Goal: Transaction & Acquisition: Subscribe to service/newsletter

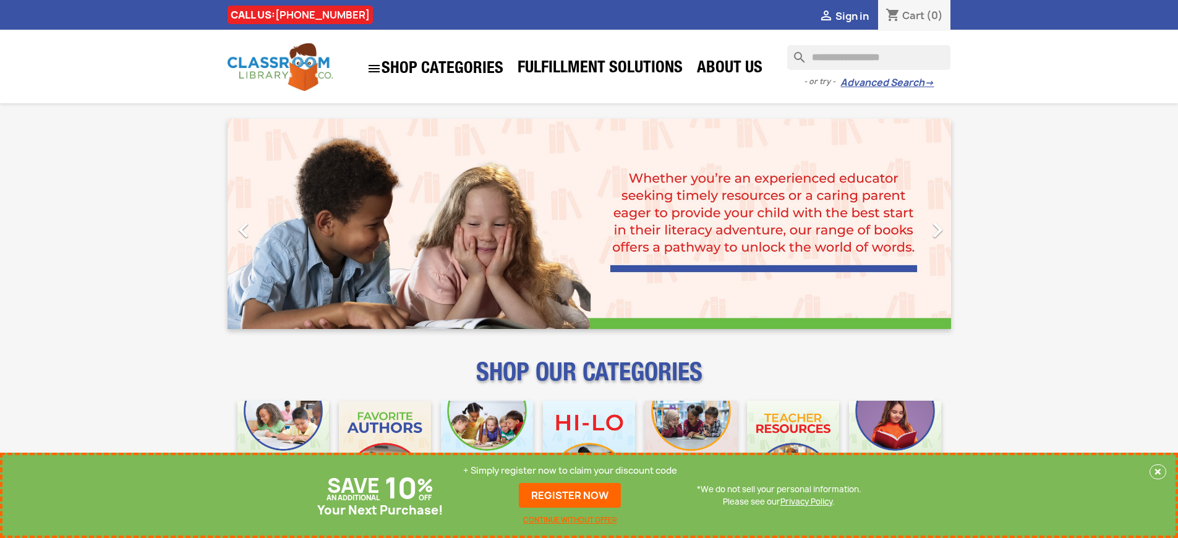
click at [570, 470] on p "+ Simply register now to claim your discount code" at bounding box center [570, 470] width 214 height 12
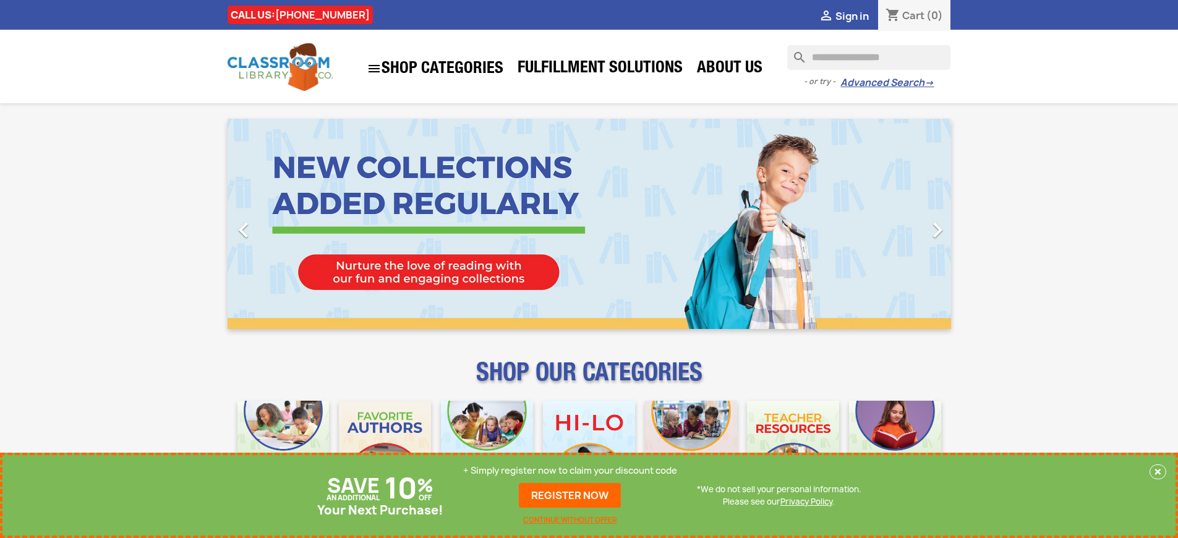
click at [570, 470] on p "+ Simply register now to claim your discount code" at bounding box center [570, 470] width 214 height 12
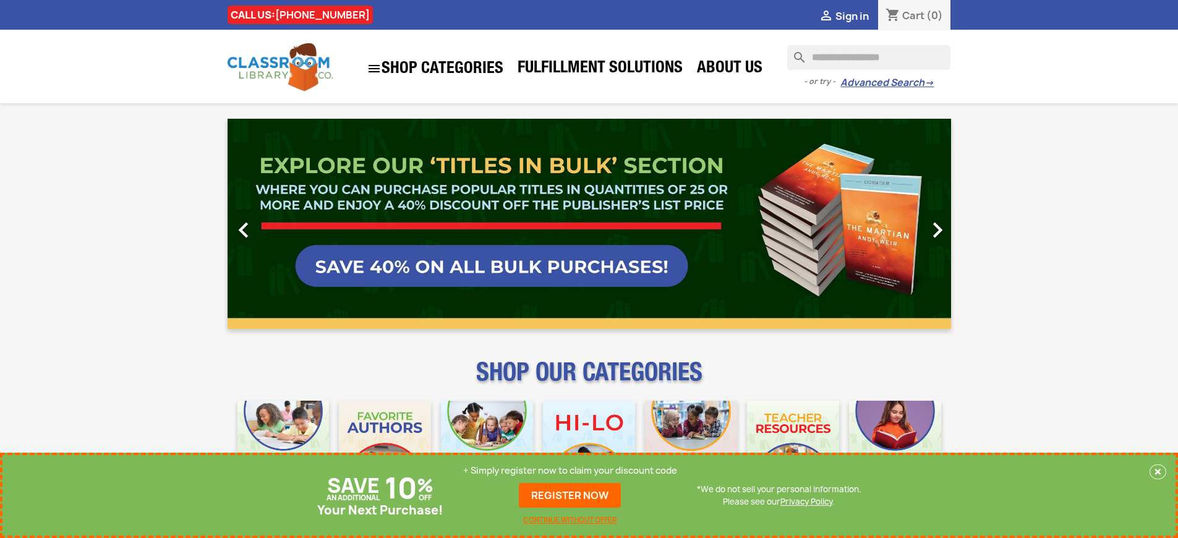
click at [570, 470] on p "+ Simply register now to claim your discount code" at bounding box center [570, 470] width 214 height 12
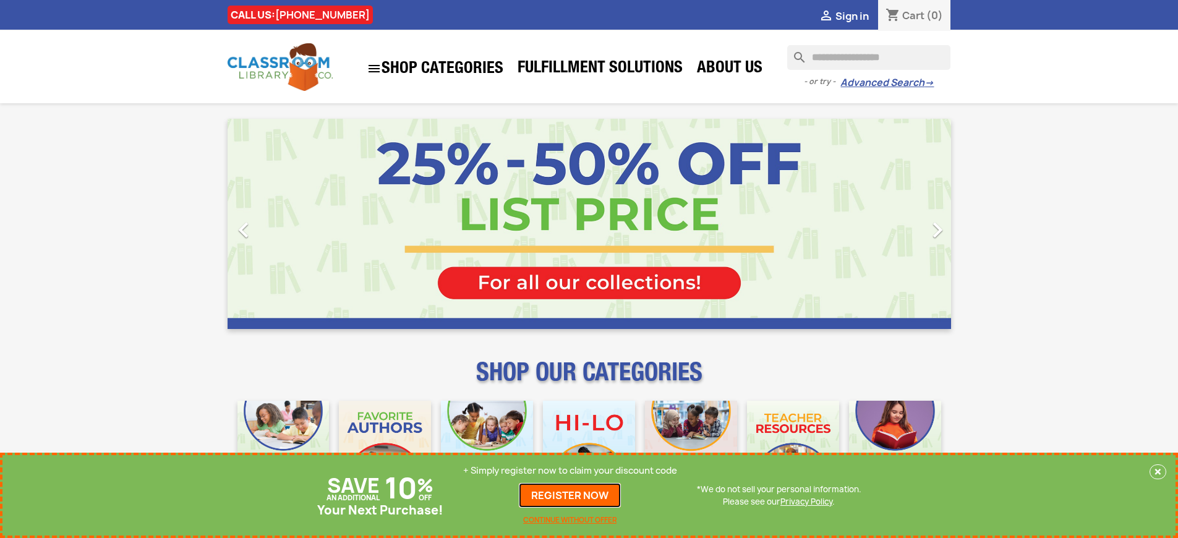
click at [570, 495] on link "REGISTER NOW" at bounding box center [570, 495] width 102 height 25
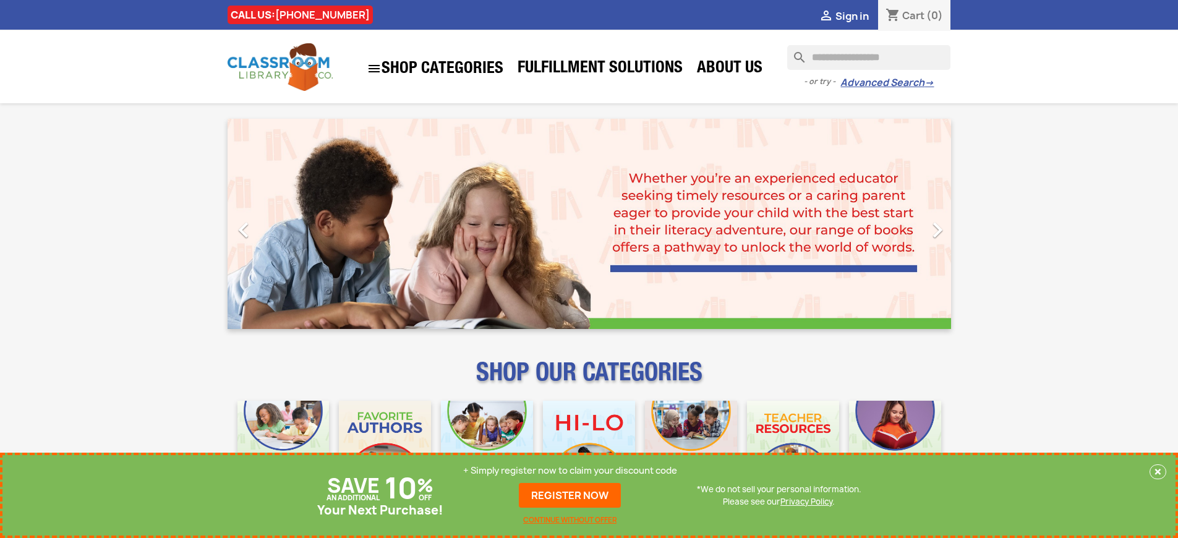
click at [570, 470] on p "+ Simply register now to claim your discount code" at bounding box center [570, 470] width 214 height 12
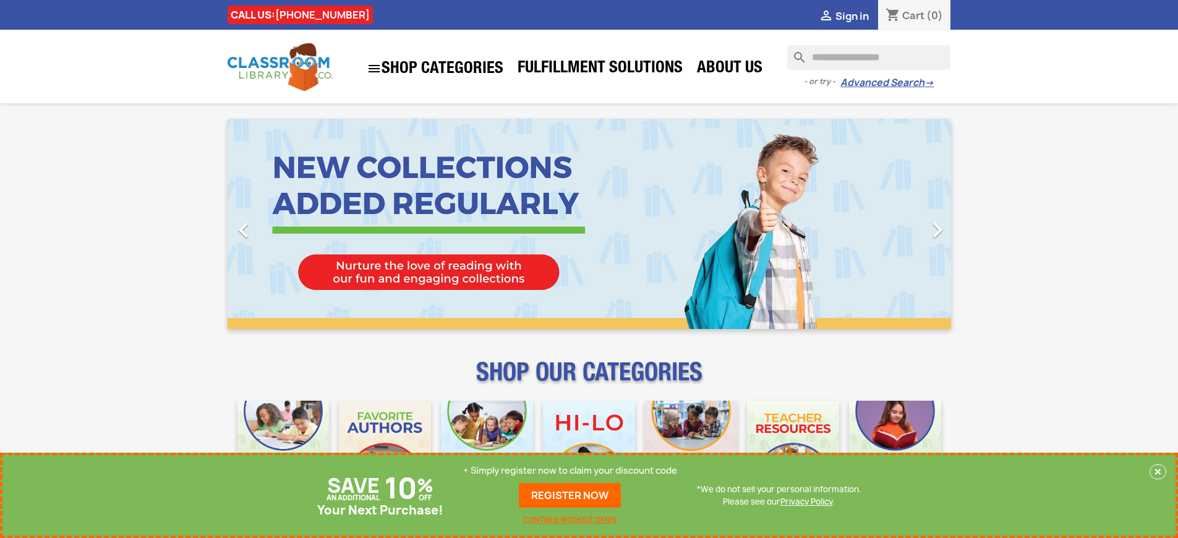
click at [570, 470] on p "+ Simply register now to claim your discount code" at bounding box center [570, 470] width 214 height 12
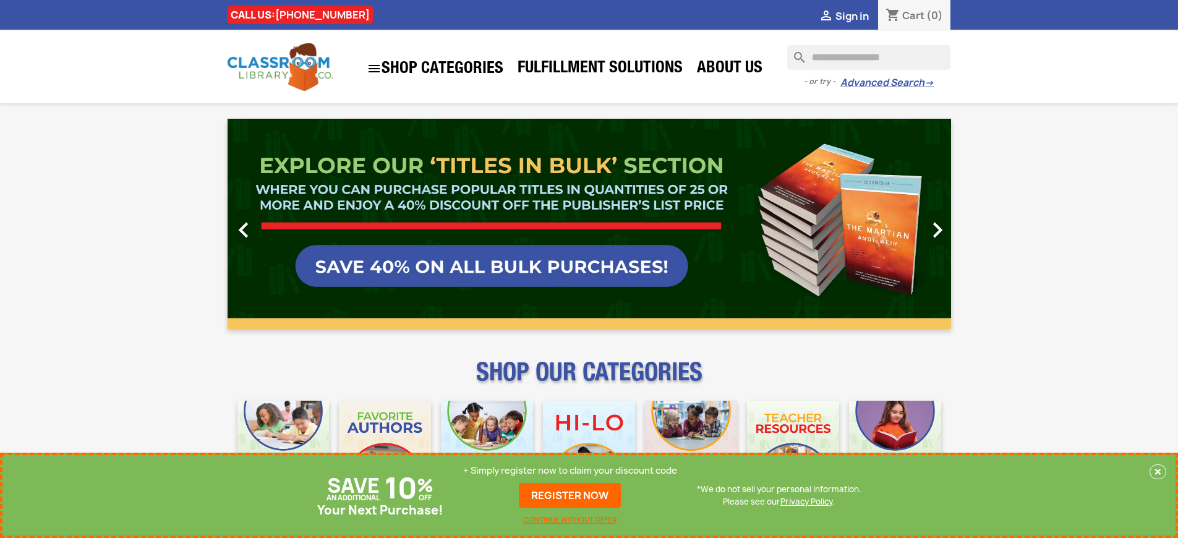
click at [570, 470] on p "+ Simply register now to claim your discount code" at bounding box center [570, 470] width 214 height 12
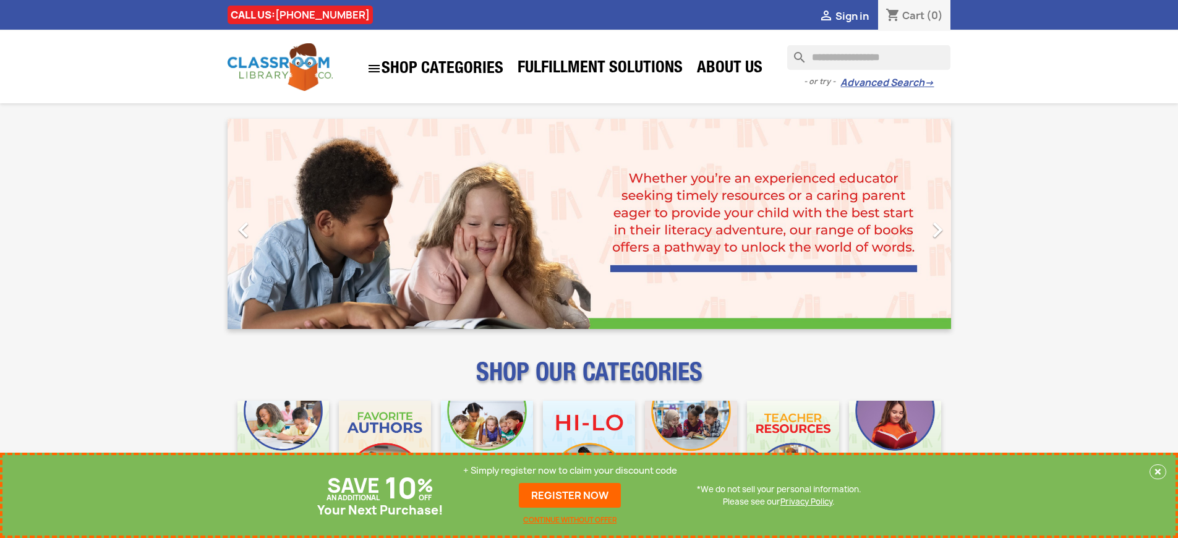
click at [570, 470] on p "+ Simply register now to claim your discount code" at bounding box center [570, 470] width 214 height 12
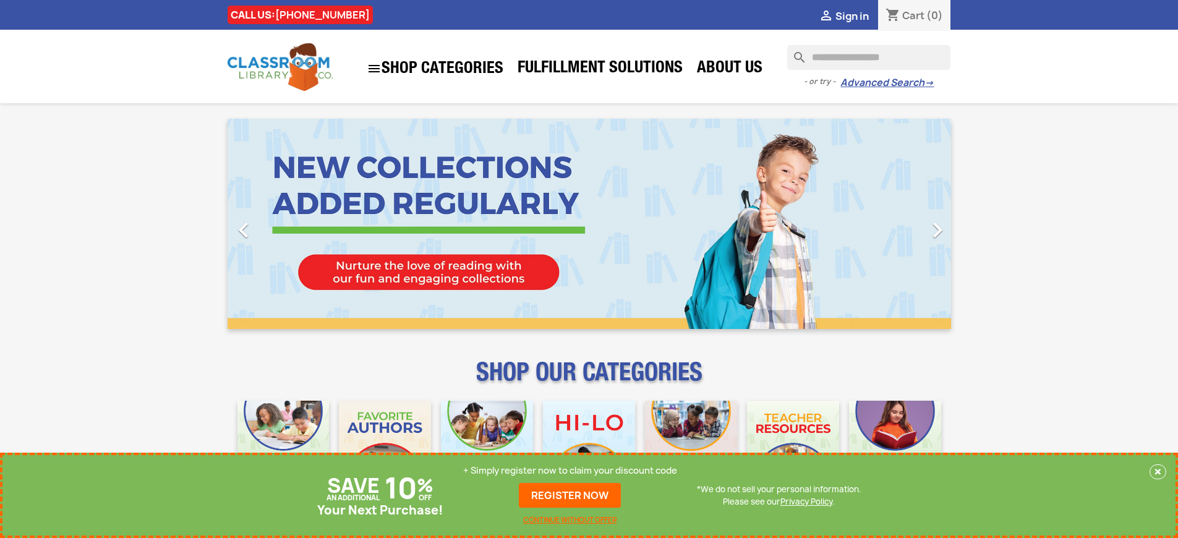
click at [570, 470] on p "+ Simply register now to claim your discount code" at bounding box center [570, 470] width 214 height 12
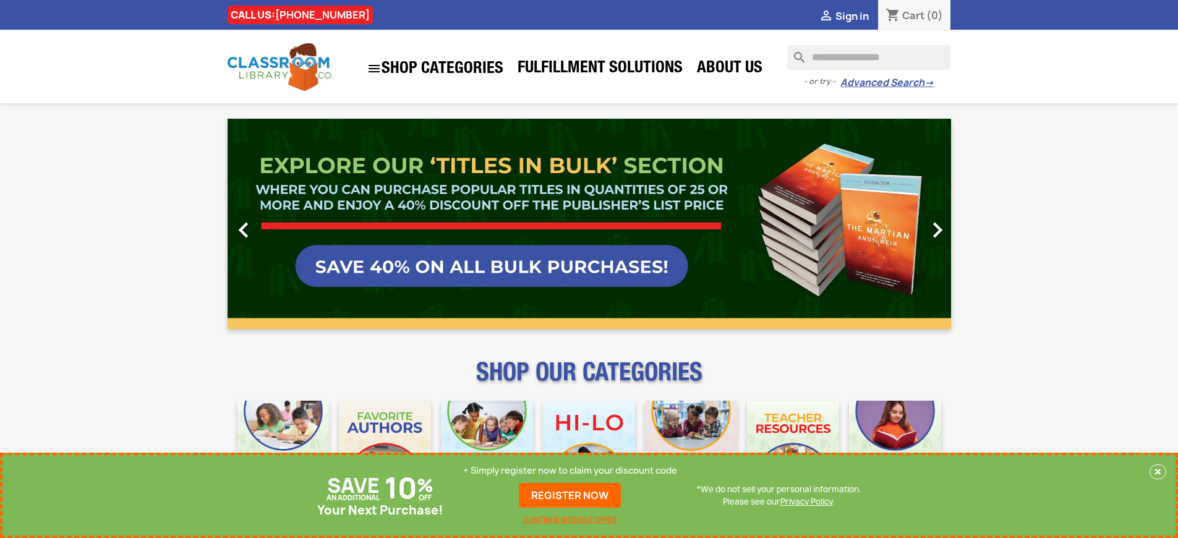
click at [570, 470] on p "+ Simply register now to claim your discount code" at bounding box center [570, 470] width 214 height 12
click at [570, 495] on link "REGISTER NOW" at bounding box center [570, 495] width 102 height 25
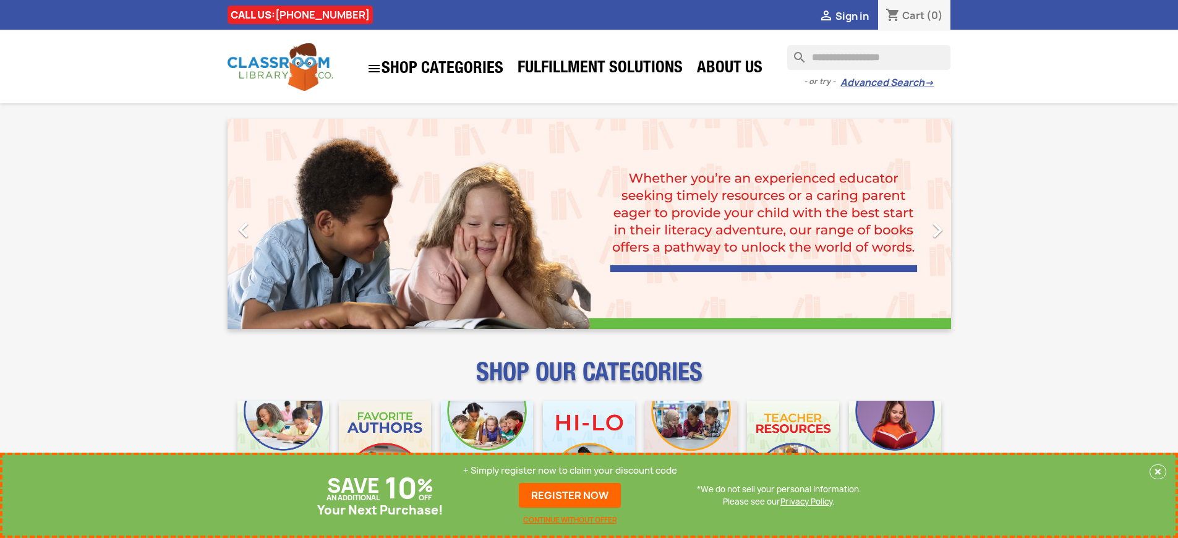
click at [570, 470] on p "+ Simply register now to claim your discount code" at bounding box center [570, 470] width 214 height 12
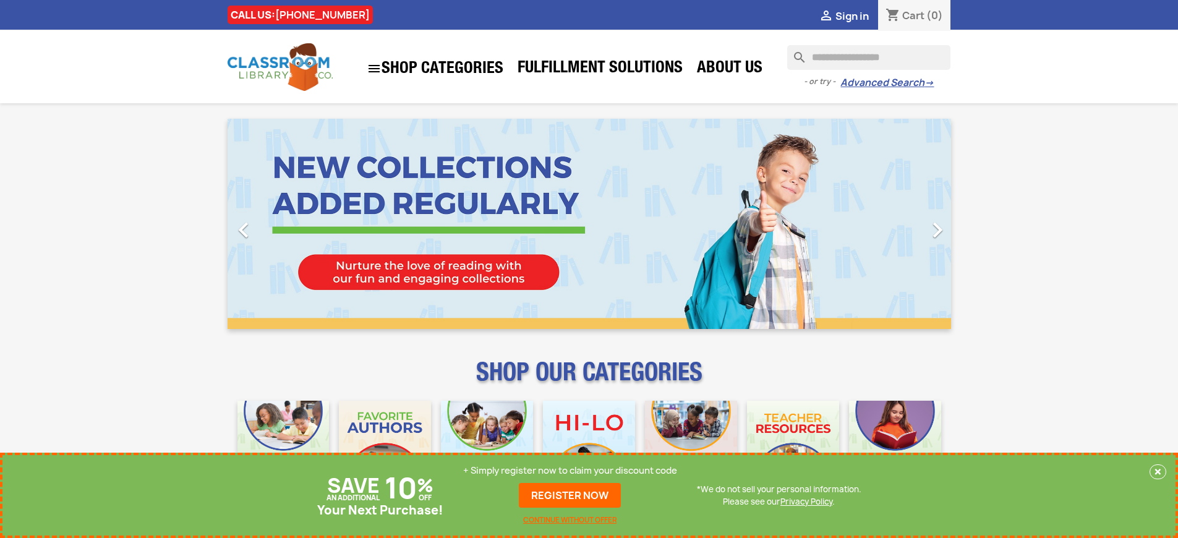
click at [570, 470] on p "+ Simply register now to claim your discount code" at bounding box center [570, 470] width 214 height 12
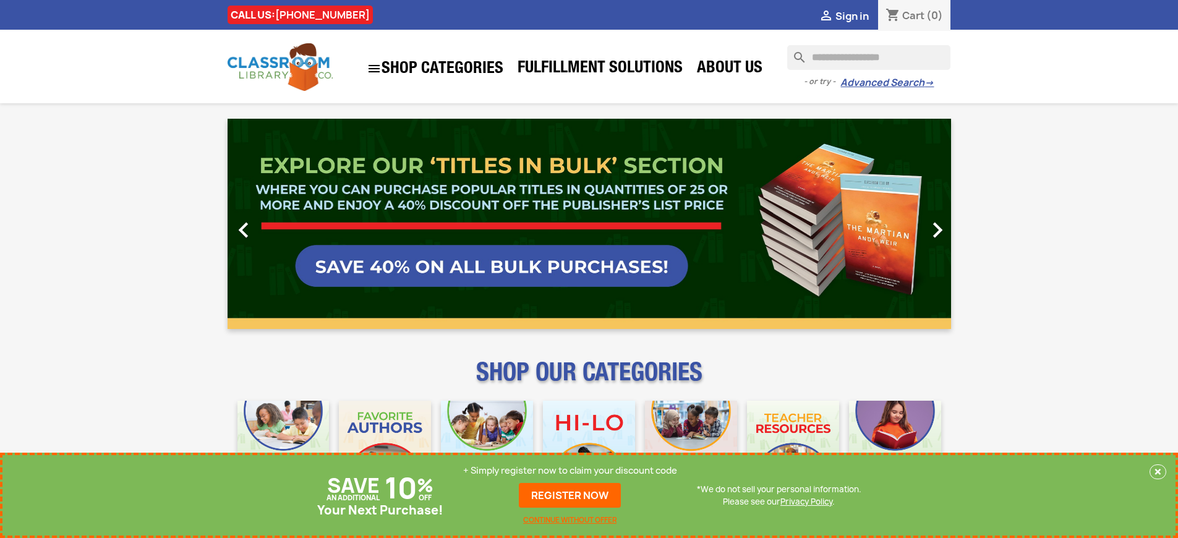
click at [570, 470] on p "+ Simply register now to claim your discount code" at bounding box center [570, 470] width 214 height 12
click at [570, 495] on link "REGISTER NOW" at bounding box center [570, 495] width 102 height 25
